Goal: Information Seeking & Learning: Learn about a topic

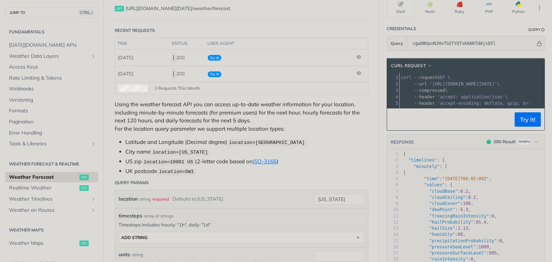
scroll to position [72, 0]
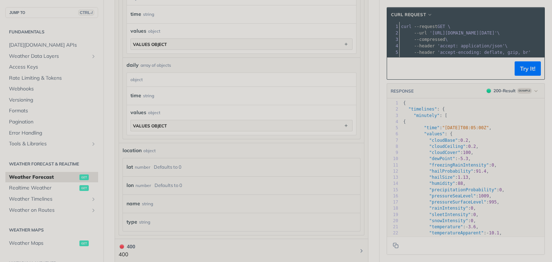
scroll to position [575, 0]
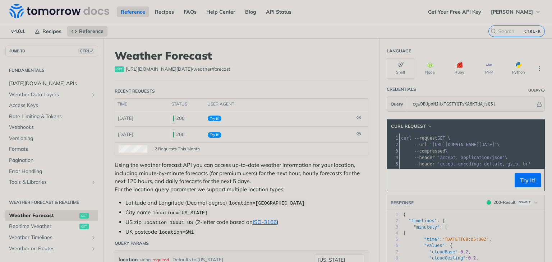
click at [29, 81] on span "[DATE][DOMAIN_NAME] APIs" at bounding box center [52, 83] width 87 height 7
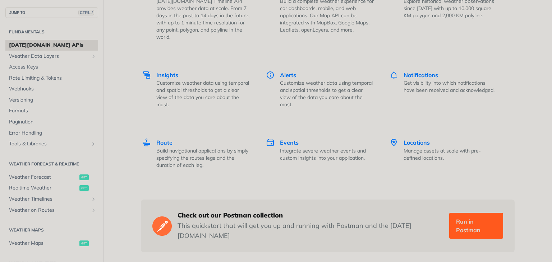
scroll to position [797, 0]
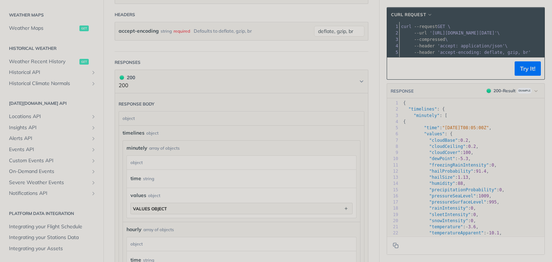
scroll to position [323, 0]
